Goal: Task Accomplishment & Management: Manage account settings

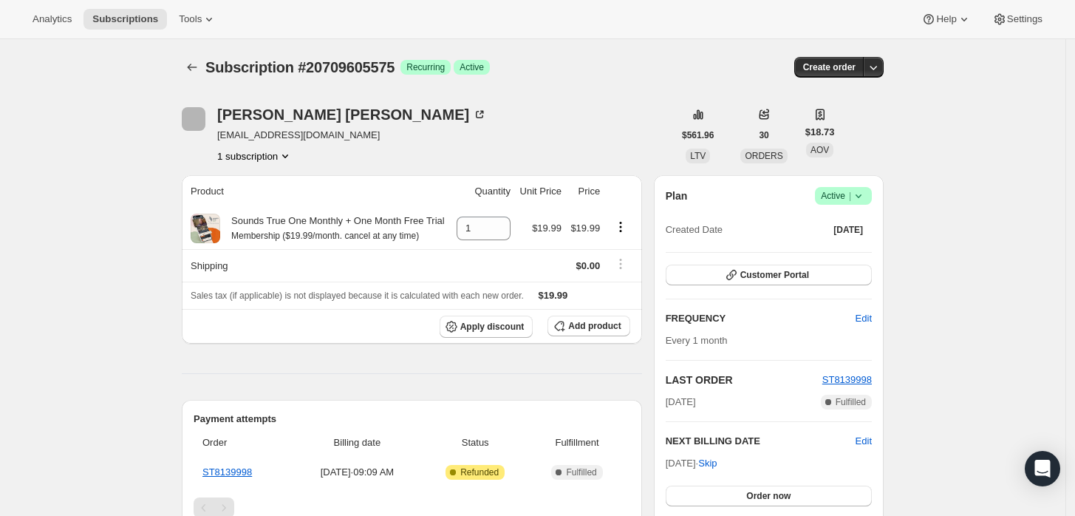
click at [861, 202] on icon at bounding box center [858, 195] width 15 height 15
click at [845, 246] on span "Cancel subscription" at bounding box center [848, 249] width 83 height 11
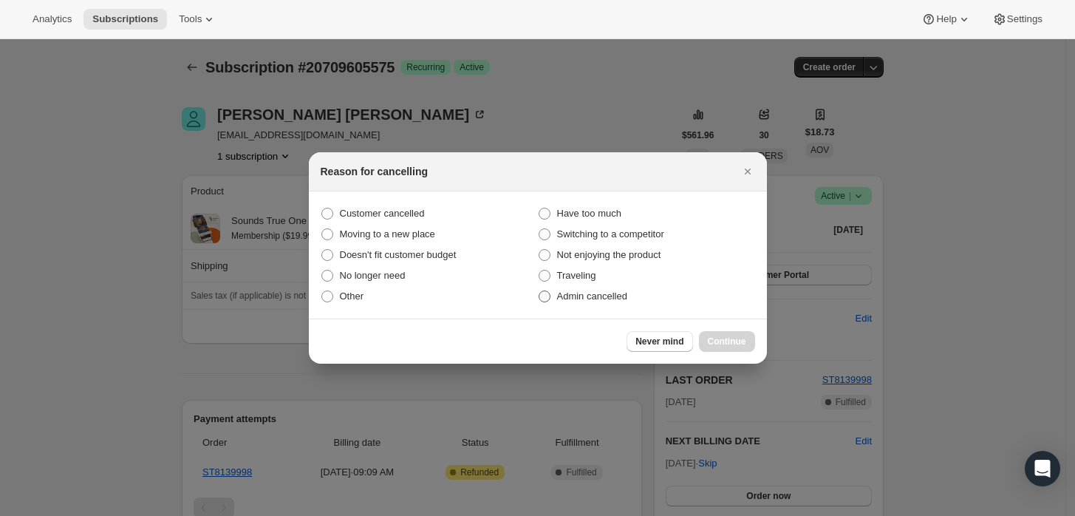
click at [609, 303] on span "Admin cancelled" at bounding box center [592, 296] width 70 height 15
click at [539, 291] on input "Admin cancelled" at bounding box center [539, 290] width 1 height 1
radio input "true"
click at [754, 350] on div "Never mind Continue" at bounding box center [538, 340] width 458 height 45
click at [731, 339] on span "Continue" at bounding box center [727, 341] width 38 height 12
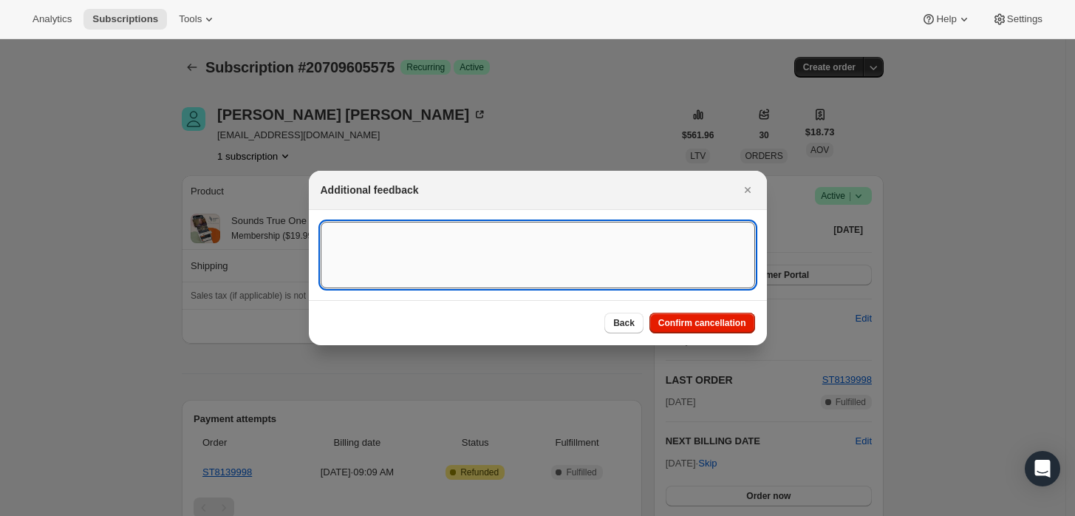
click at [628, 242] on textarea ":rbj:" at bounding box center [538, 255] width 434 height 66
type textarea "Customer cancelled main order."
click at [676, 329] on button "Confirm cancellation" at bounding box center [702, 323] width 106 height 21
